Goal: Find contact information: Find contact information

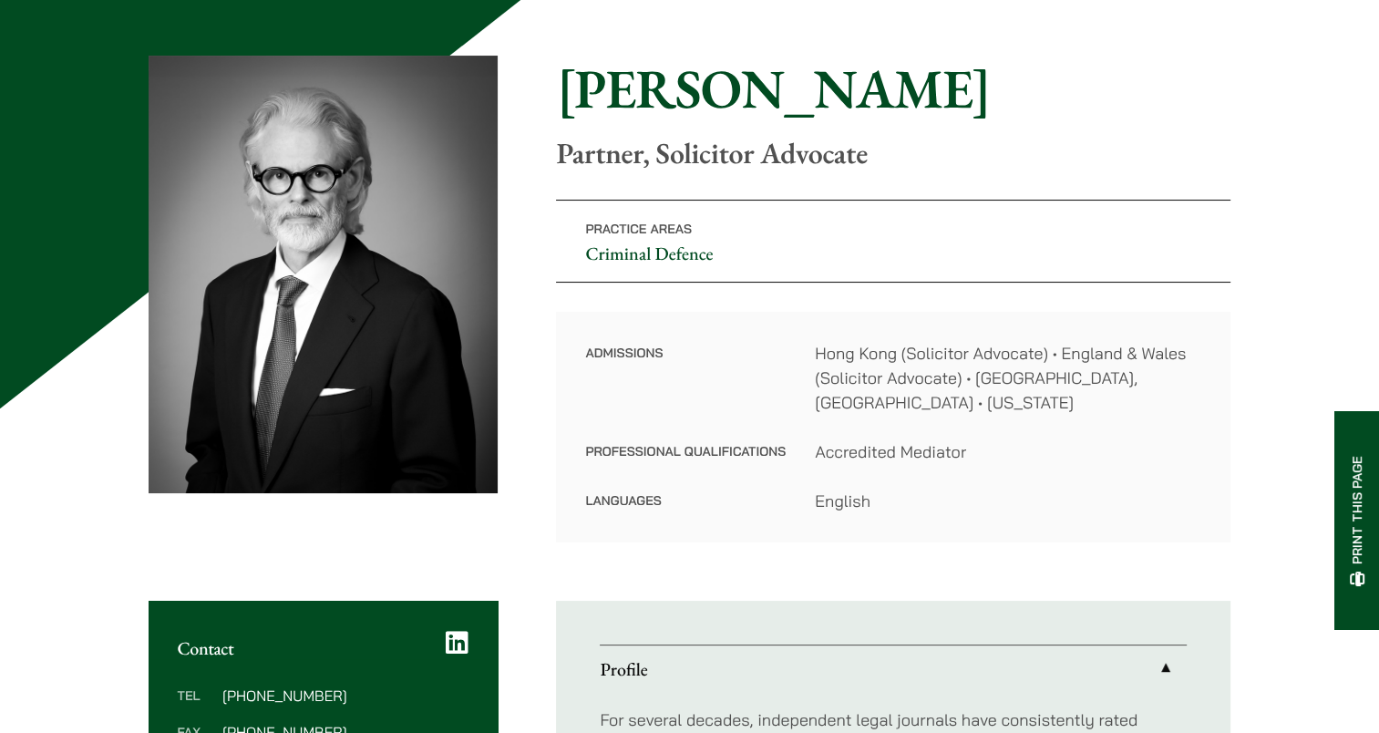
scroll to position [365, 0]
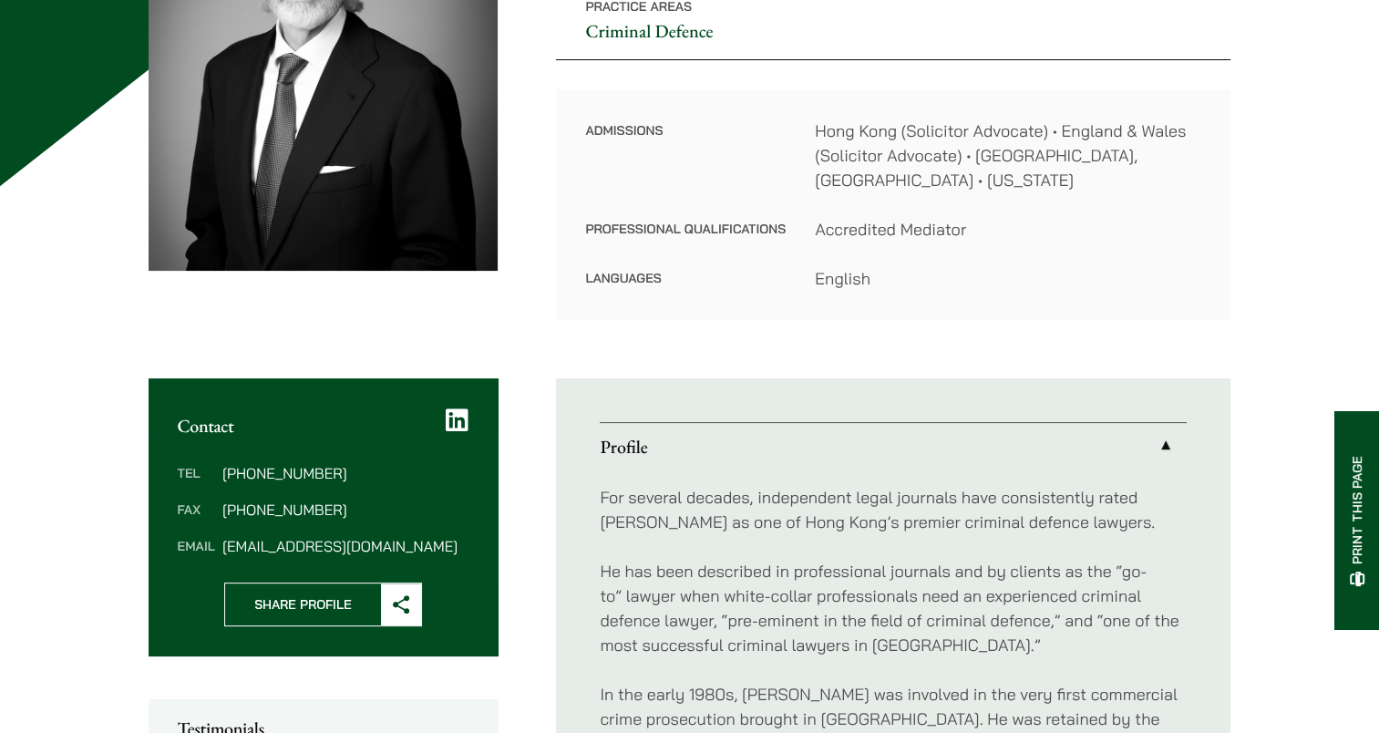
click at [270, 539] on dd "midgley@haldanes.com" at bounding box center [345, 546] width 246 height 15
drag, startPoint x: 270, startPoint y: 519, endPoint x: 224, endPoint y: 523, distance: 45.8
click at [224, 539] on dd "midgley@haldanes.com" at bounding box center [345, 546] width 246 height 15
copy dd "midgley@haldanes.com"
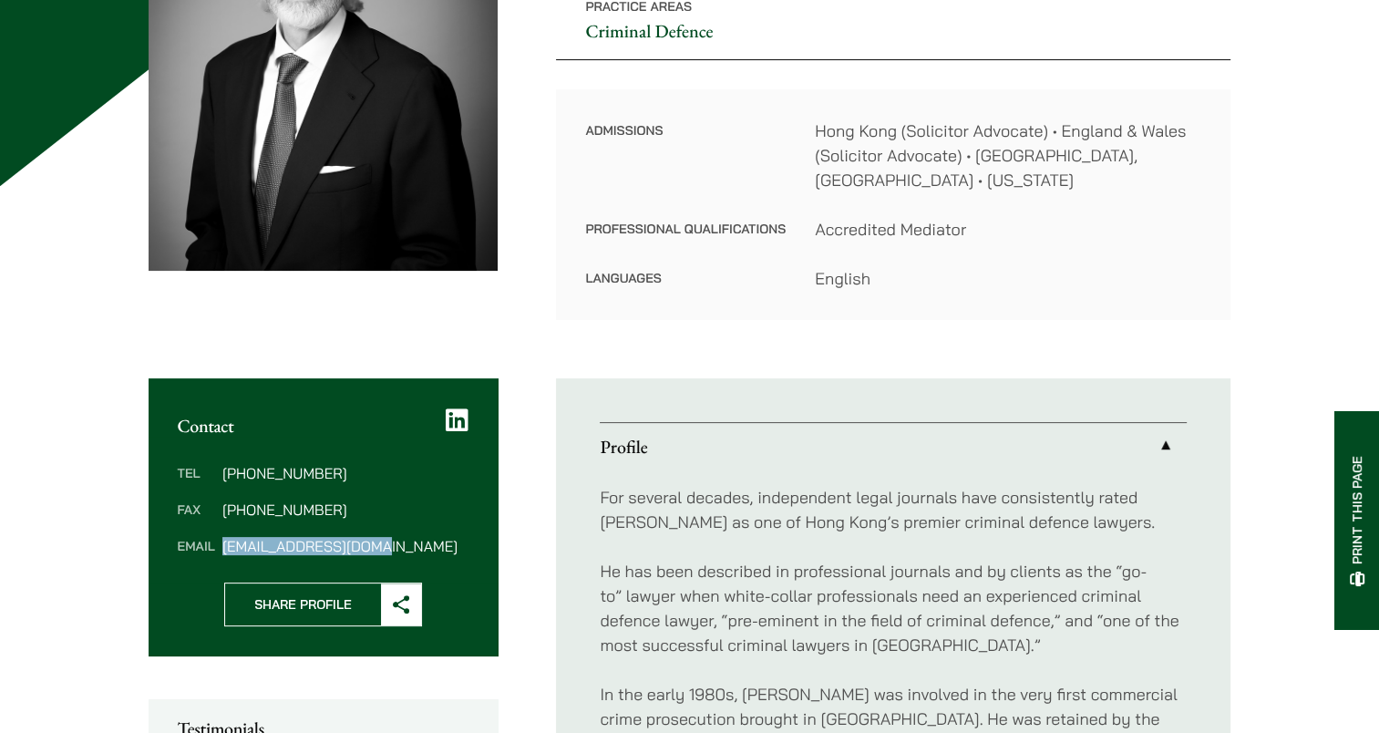
click at [458, 408] on icon at bounding box center [457, 421] width 23 height 26
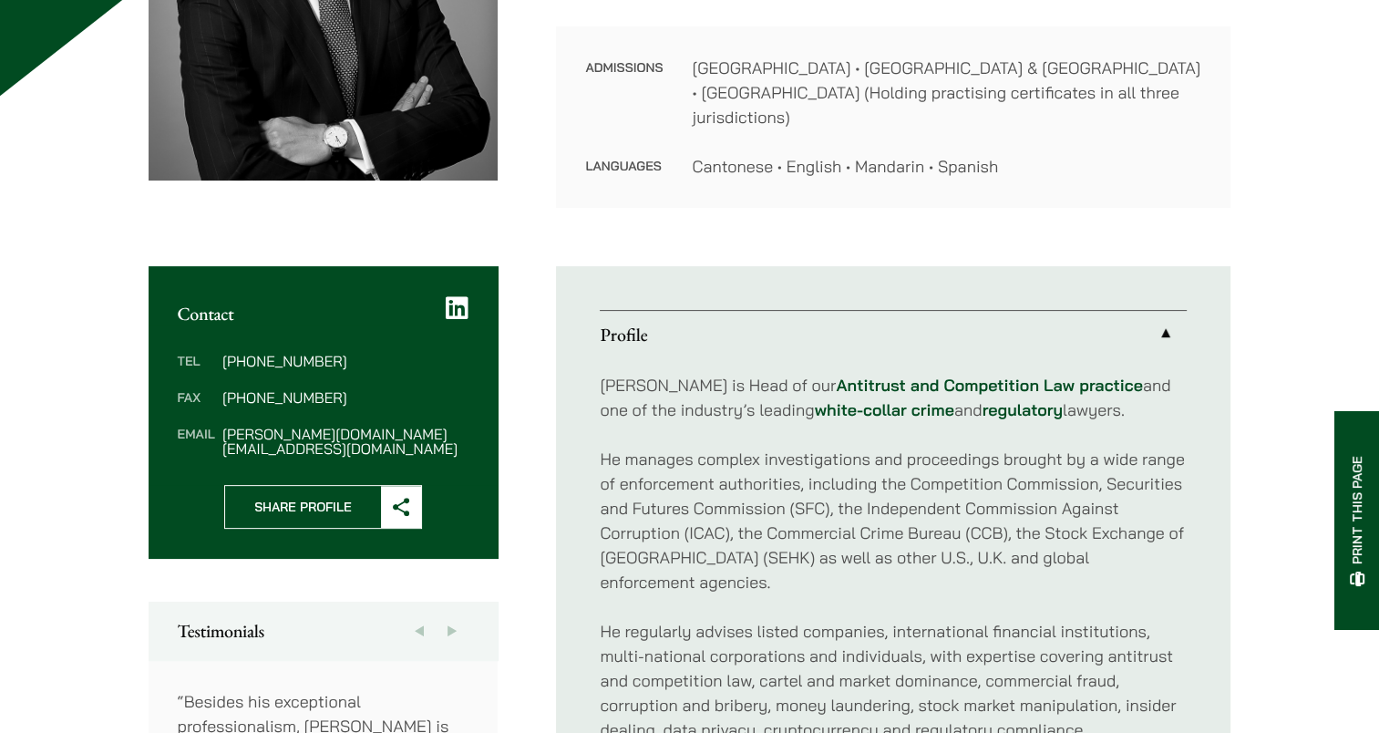
scroll to position [456, 0]
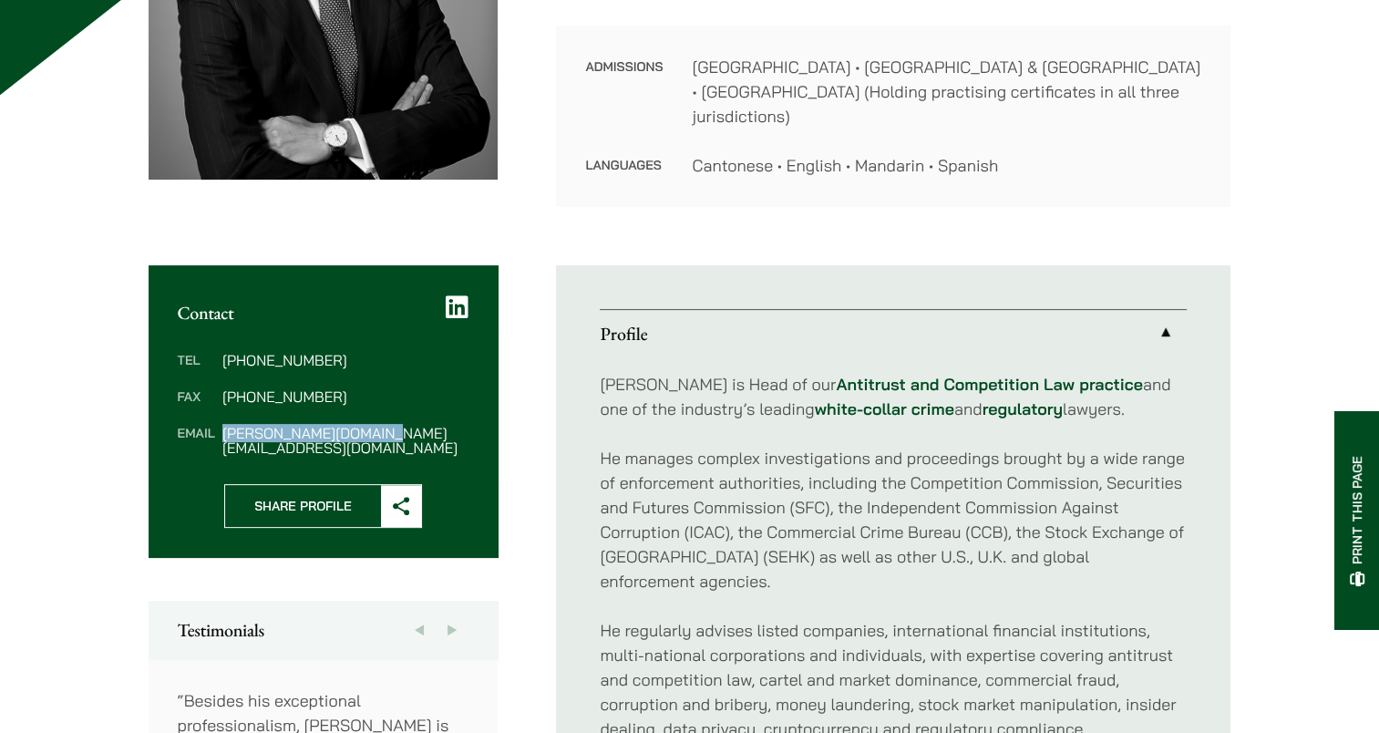
drag, startPoint x: 373, startPoint y: 409, endPoint x: 223, endPoint y: 408, distance: 149.5
click at [223, 426] on dd "[PERSON_NAME][DOMAIN_NAME][EMAIL_ADDRESS][DOMAIN_NAME]" at bounding box center [345, 440] width 246 height 29
copy dd "[PERSON_NAME][DOMAIN_NAME][EMAIL_ADDRESS][DOMAIN_NAME]"
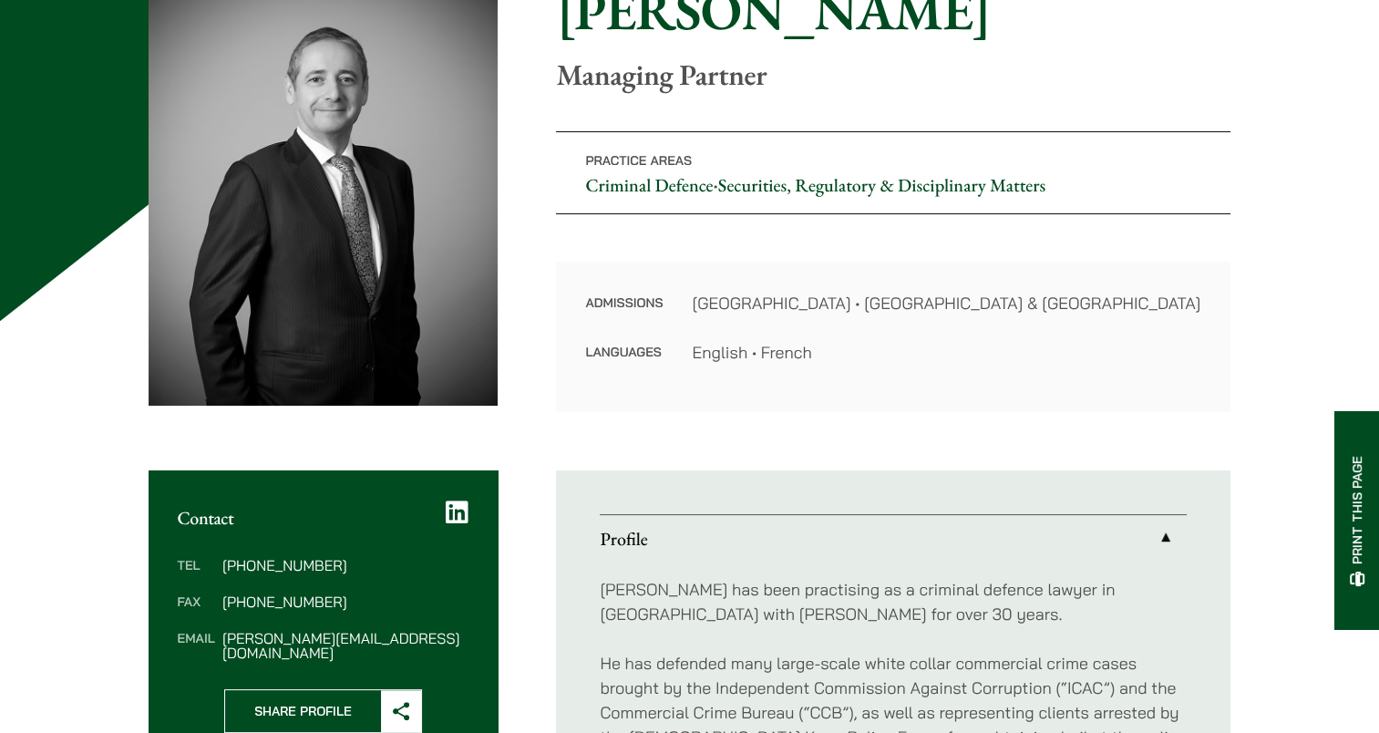
scroll to position [274, 0]
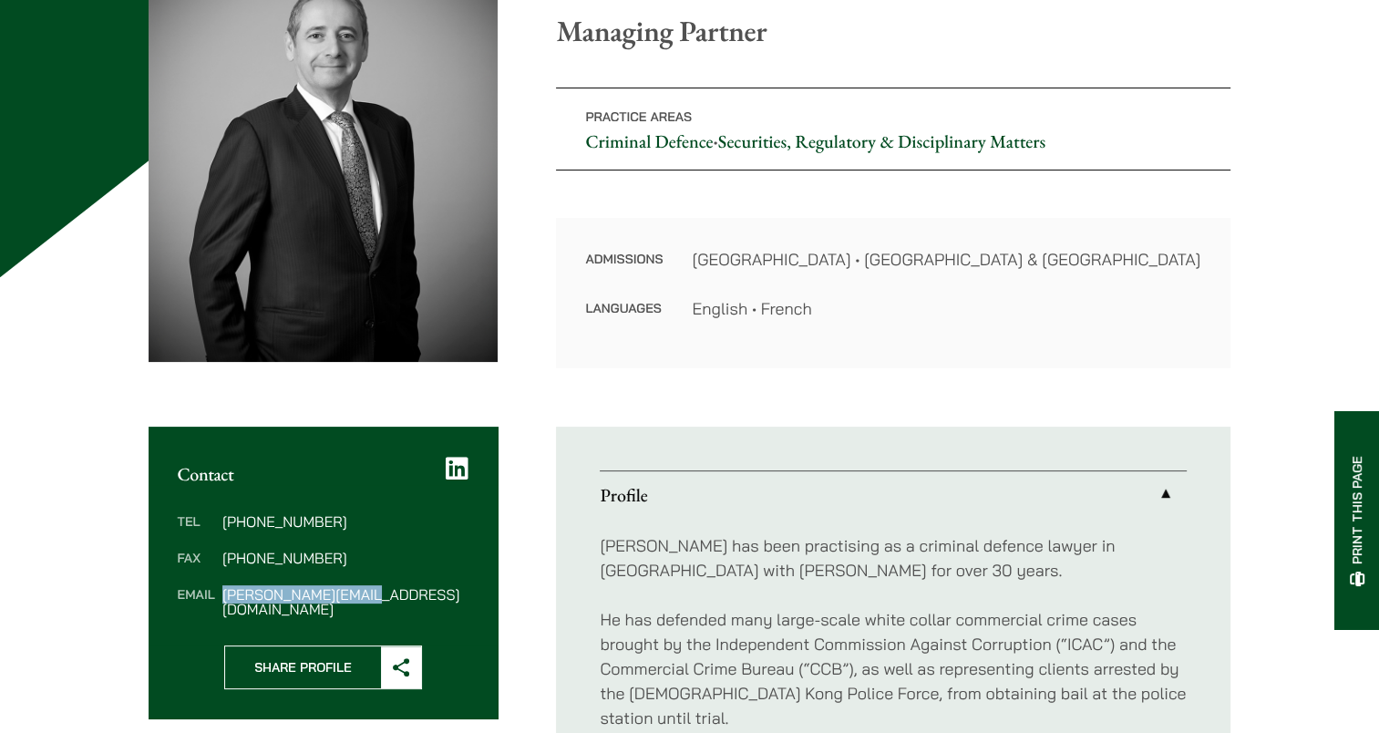
drag, startPoint x: 387, startPoint y: 593, endPoint x: 224, endPoint y: 590, distance: 162.3
click at [224, 590] on dd "powner@haldanes.com" at bounding box center [345, 601] width 246 height 29
copy dd "powner@haldanes.com"
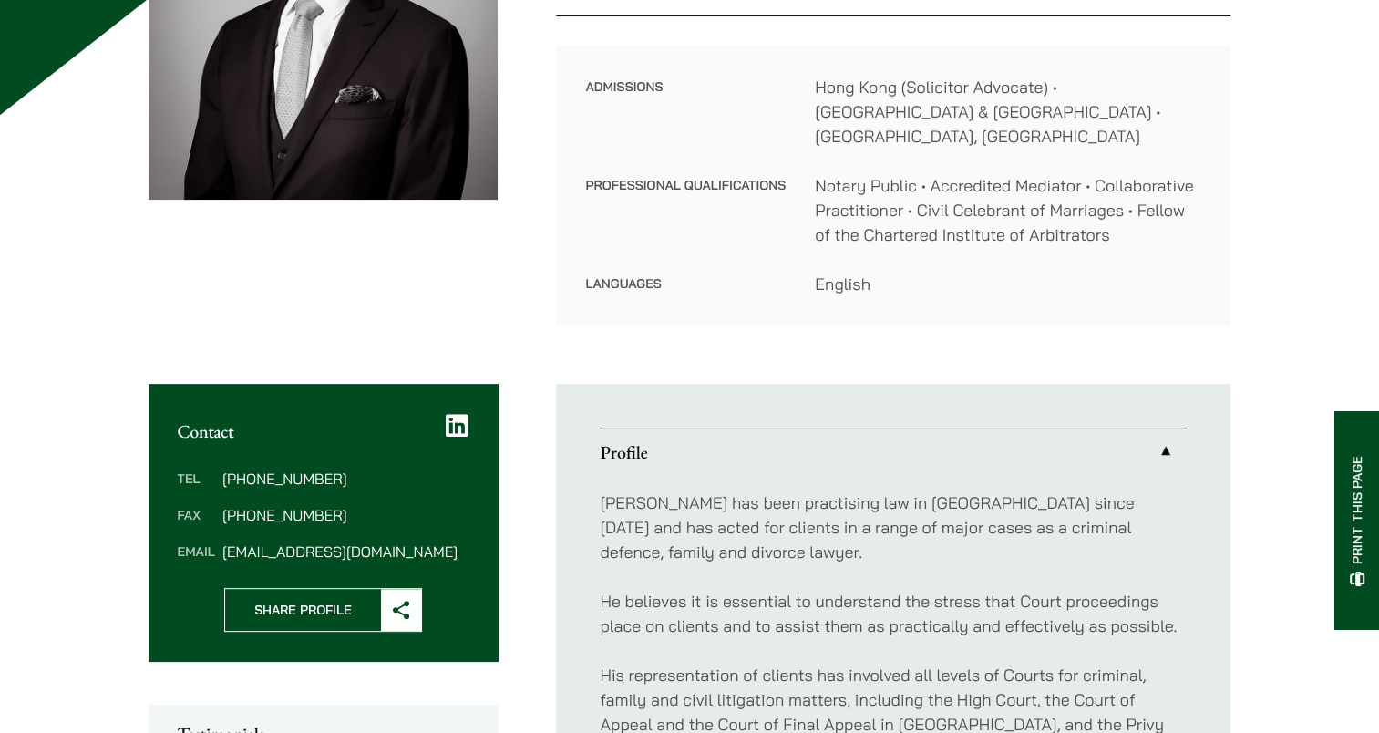
scroll to position [547, 0]
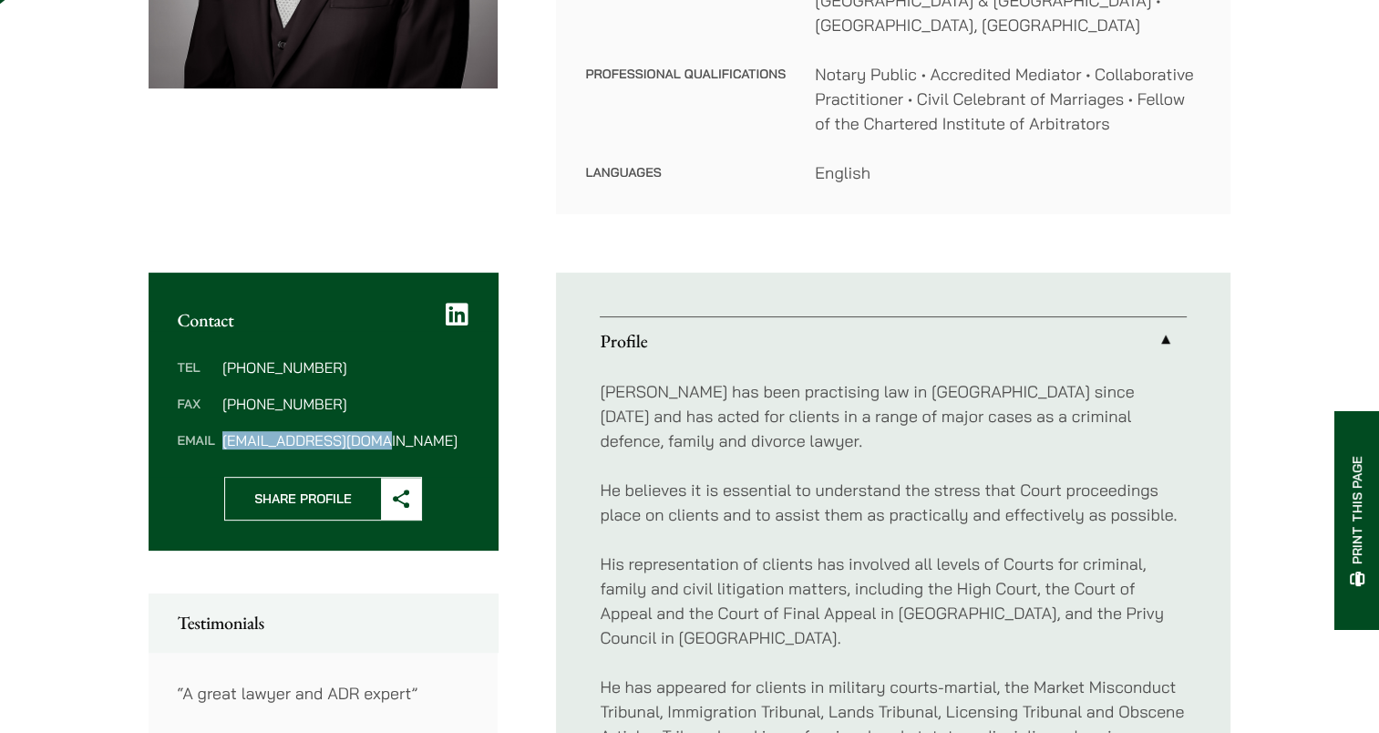
drag, startPoint x: 398, startPoint y: 418, endPoint x: 224, endPoint y: 418, distance: 174.1
click at [224, 433] on dd "[EMAIL_ADDRESS][DOMAIN_NAME]" at bounding box center [345, 440] width 246 height 15
copy dd "[EMAIL_ADDRESS][DOMAIN_NAME]"
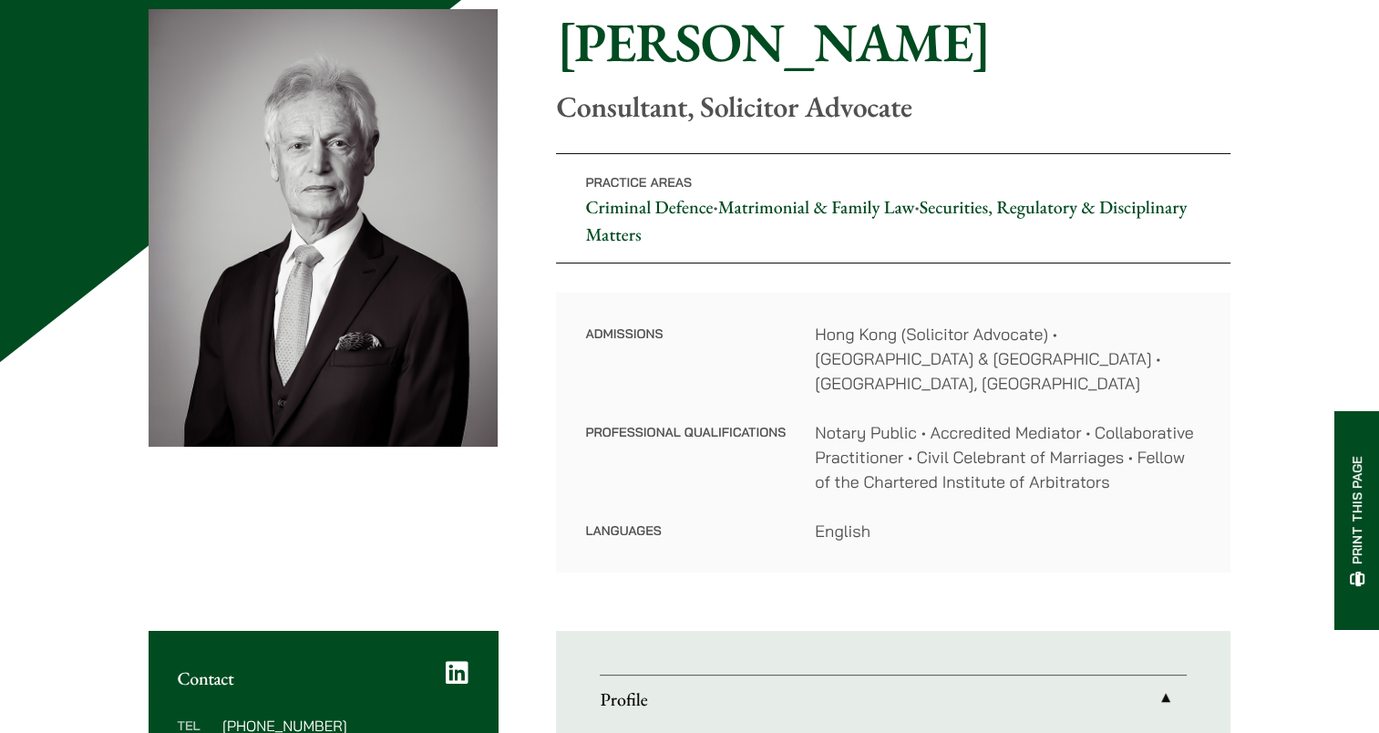
scroll to position [182, 0]
